Goal: Task Accomplishment & Management: Use online tool/utility

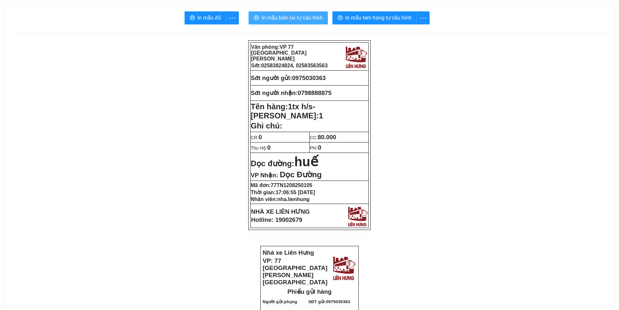
click at [284, 18] on span "In mẫu biên lai tự cấu hình" at bounding box center [291, 18] width 61 height 8
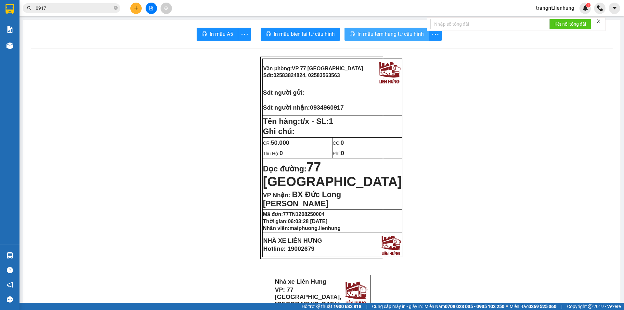
click at [395, 34] on span "In mẫu tem hàng tự cấu hình" at bounding box center [390, 34] width 66 height 8
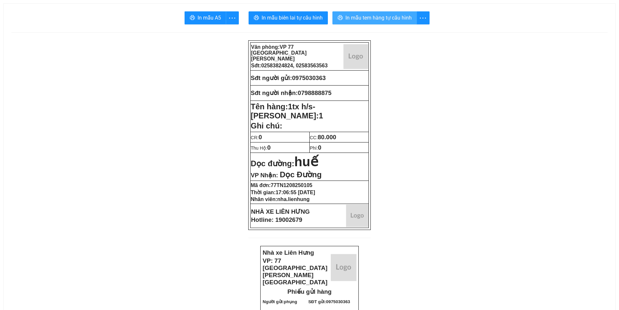
click at [359, 21] on span "In mẫu tem hàng tự cấu hình" at bounding box center [378, 18] width 66 height 8
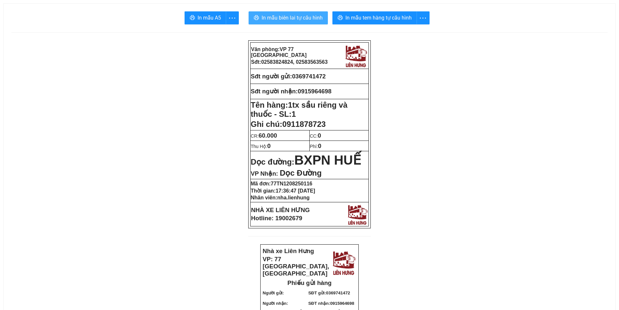
click at [286, 13] on button "In mẫu biên lai tự cấu hình" at bounding box center [287, 17] width 79 height 13
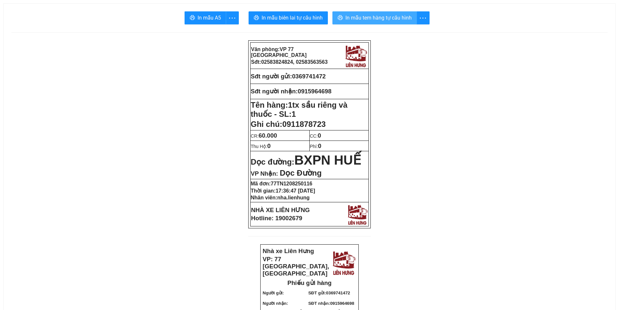
click at [359, 17] on span "In mẫu tem hàng tự cấu hình" at bounding box center [378, 18] width 66 height 8
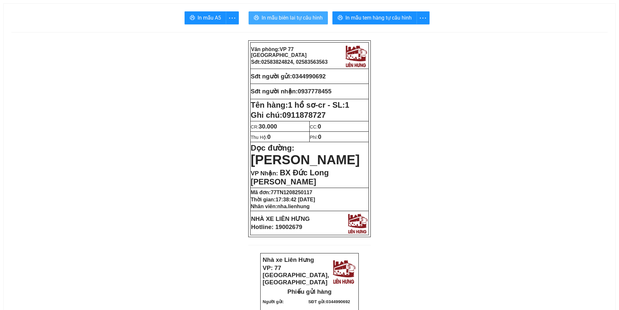
click at [315, 21] on span "In mẫu biên lai tự cấu hình" at bounding box center [291, 18] width 61 height 8
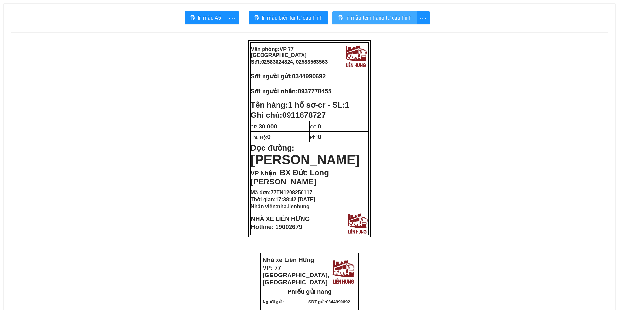
click at [386, 12] on button "In mẫu tem hàng tự cấu hình" at bounding box center [374, 17] width 84 height 13
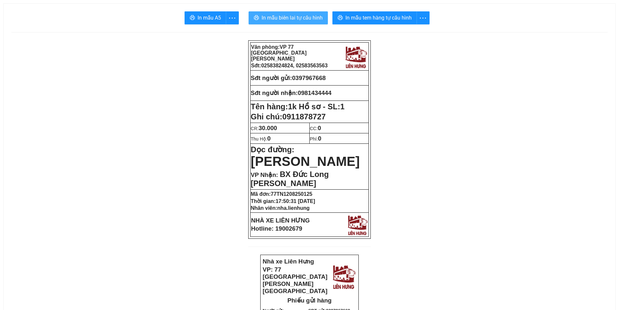
click at [296, 17] on span "In mẫu biên lai tự cấu hình" at bounding box center [291, 18] width 61 height 8
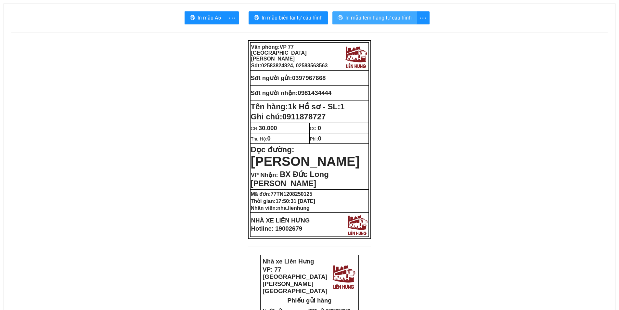
click at [385, 19] on span "In mẫu tem hàng tự cấu hình" at bounding box center [378, 18] width 66 height 8
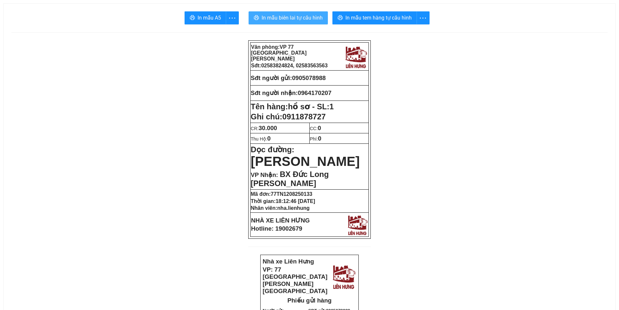
click at [276, 20] on span "In mẫu biên lai tự cấu hình" at bounding box center [291, 18] width 61 height 8
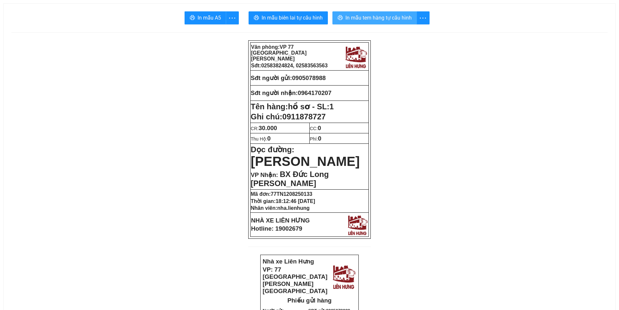
click at [376, 19] on span "In mẫu tem hàng tự cấu hình" at bounding box center [378, 18] width 66 height 8
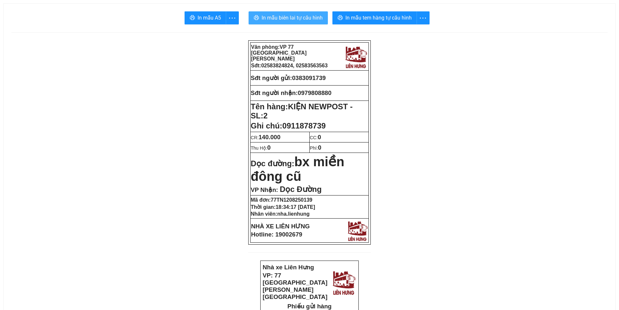
click at [298, 12] on button "In mẫu biên lai tự cấu hình" at bounding box center [287, 17] width 79 height 13
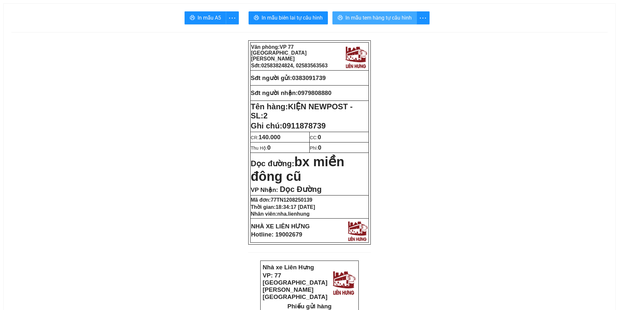
click at [364, 15] on span "In mẫu tem hàng tự cấu hình" at bounding box center [378, 18] width 66 height 8
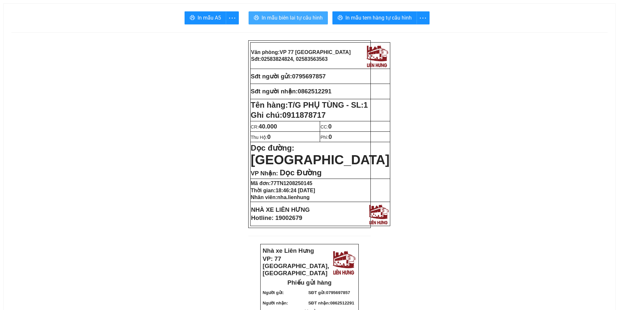
click at [300, 14] on span "In mẫu biên lai tự cấu hình" at bounding box center [291, 18] width 61 height 8
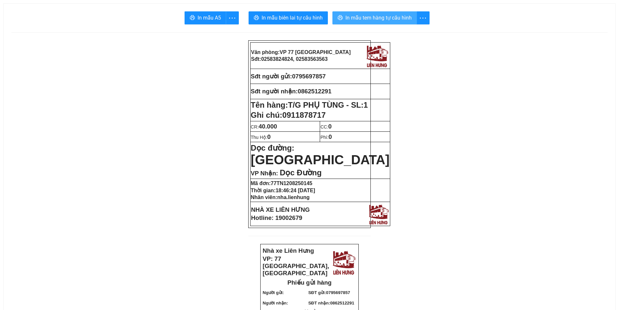
click at [396, 20] on span "In mẫu tem hàng tự cấu hình" at bounding box center [378, 18] width 66 height 8
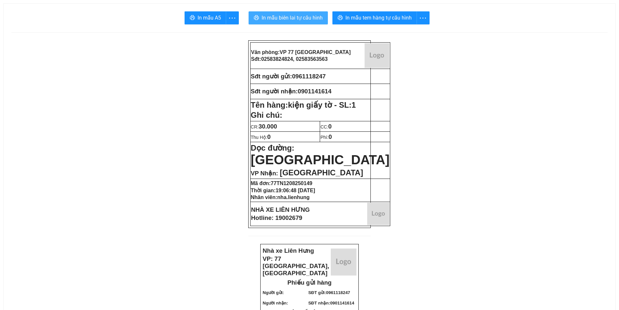
click at [298, 13] on button "In mẫu biên lai tự cấu hình" at bounding box center [287, 17] width 79 height 13
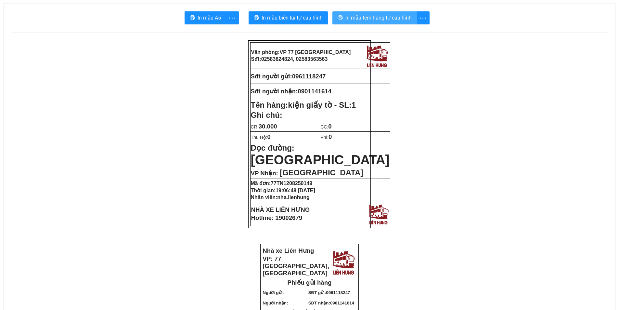
click at [381, 22] on span "In mẫu tem hàng tự cấu hình" at bounding box center [378, 18] width 66 height 8
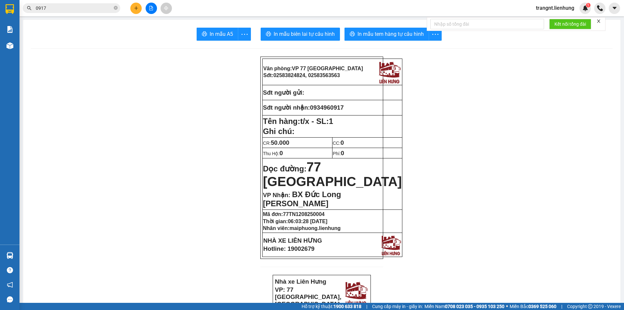
click at [153, 7] on icon "file-add" at bounding box center [151, 8] width 5 height 5
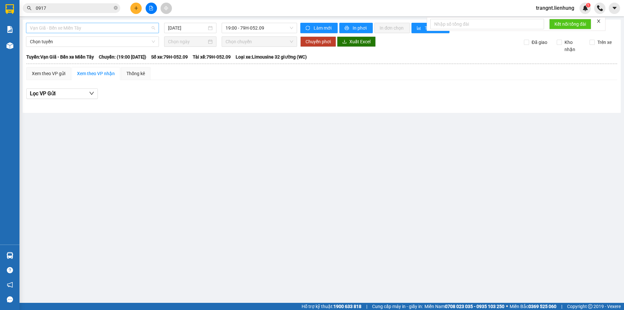
click at [126, 32] on span "Vạn Giã - Bến xe Miền Tây" at bounding box center [92, 28] width 125 height 10
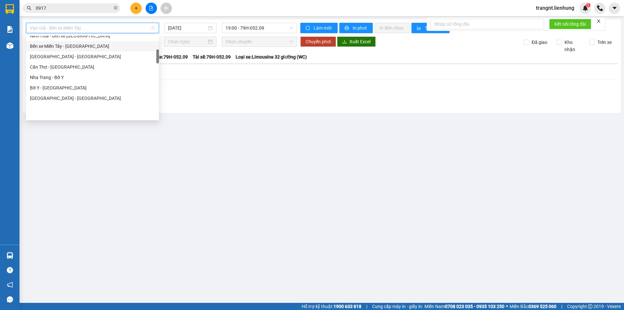
scroll to position [97, 0]
click at [87, 45] on div "Cam Ranh - Đà Nẵng" at bounding box center [92, 47] width 125 height 7
type input "12/08/2025"
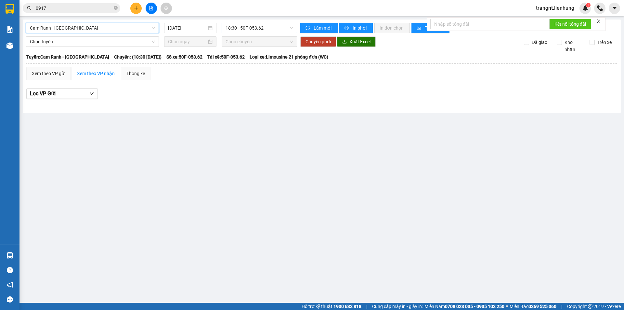
click at [258, 28] on span "18:30 - 50F-053.62" at bounding box center [259, 28] width 68 height 10
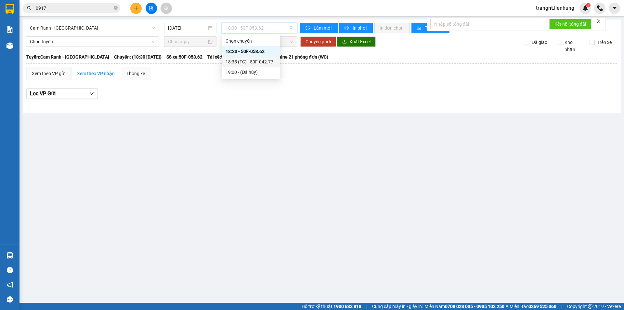
click at [257, 64] on div "18:35 (TC) - 50F-042.77" at bounding box center [250, 61] width 51 height 7
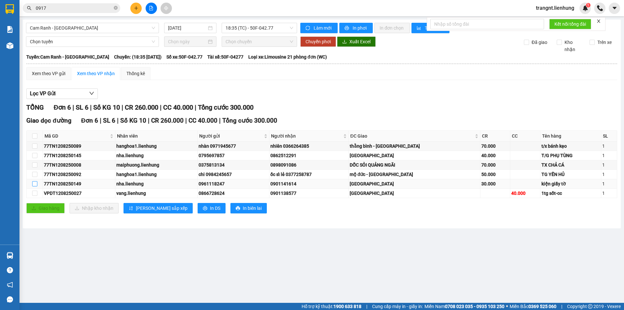
click at [34, 183] on input "checkbox" at bounding box center [34, 183] width 5 height 5
checkbox input "true"
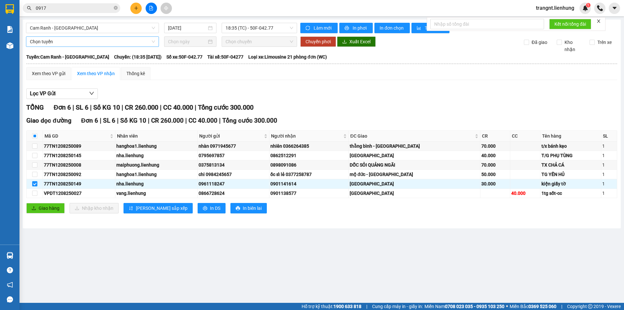
click at [118, 41] on span "Chọn tuyến" at bounding box center [92, 42] width 125 height 10
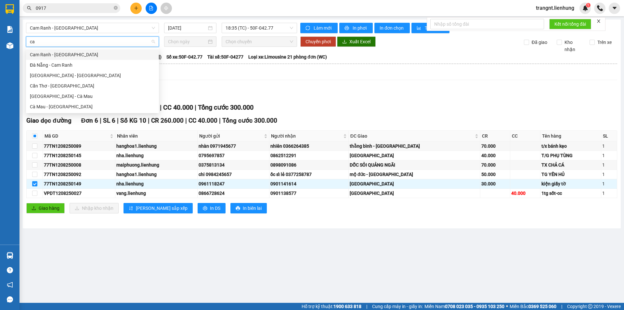
type input "cam"
click at [88, 51] on div "Cam Ranh - Đà Nẵng" at bounding box center [92, 54] width 125 height 7
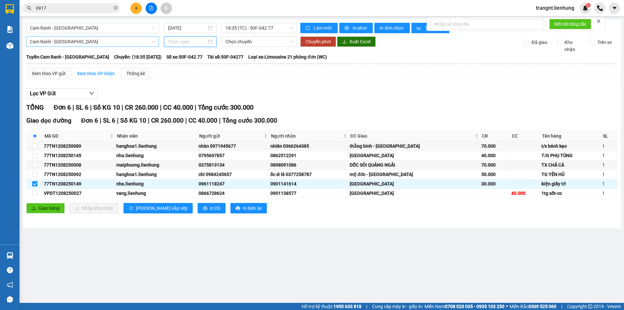
click at [203, 40] on input at bounding box center [187, 41] width 39 height 7
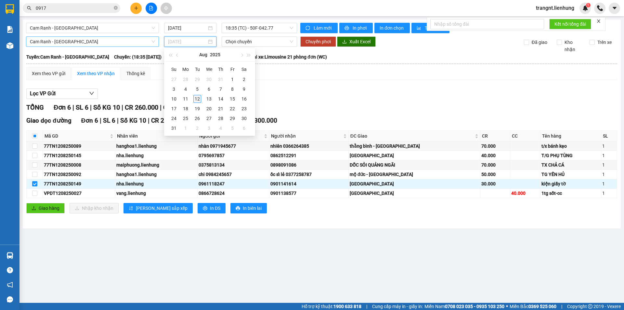
type input "12/08/2025"
click at [198, 97] on div "12" at bounding box center [197, 99] width 8 height 8
type input "12/08/2025"
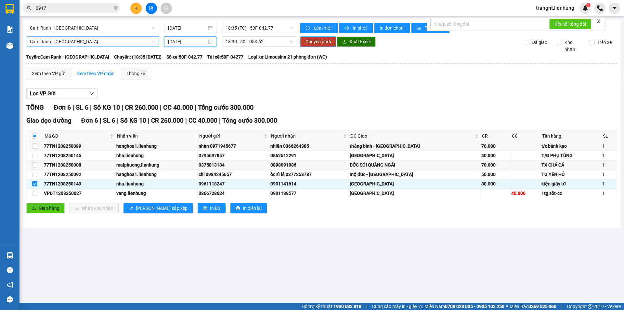
click at [317, 40] on span "Chuyển phơi" at bounding box center [317, 41] width 25 height 7
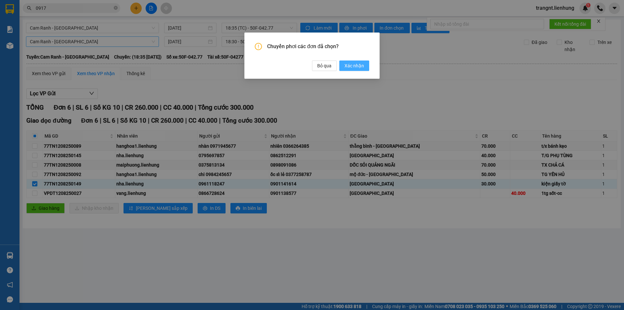
click at [360, 65] on span "Xác nhận" at bounding box center [353, 65] width 19 height 7
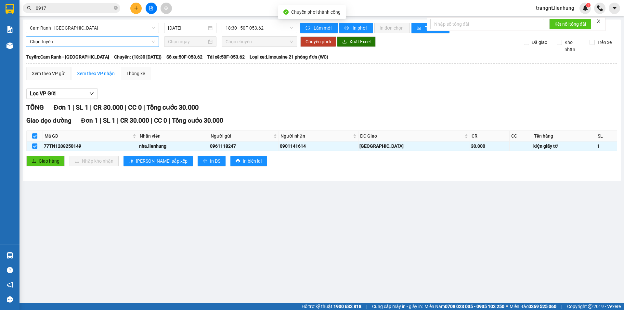
checkbox input "false"
